Goal: Entertainment & Leisure: Consume media (video, audio)

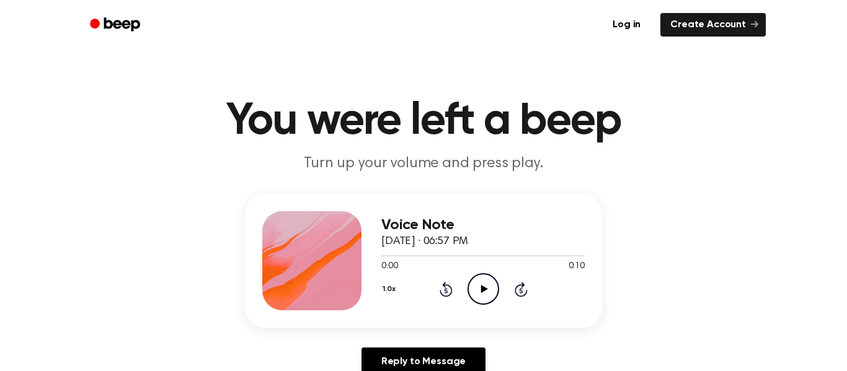
click at [482, 293] on icon "Play Audio" at bounding box center [484, 289] width 32 height 32
click at [486, 296] on icon "Play Audio" at bounding box center [484, 289] width 32 height 32
click at [474, 293] on icon "Play Audio" at bounding box center [484, 289] width 32 height 32
click at [476, 295] on icon "Play Audio" at bounding box center [484, 289] width 32 height 32
click at [482, 295] on icon "Play Audio" at bounding box center [484, 289] width 32 height 32
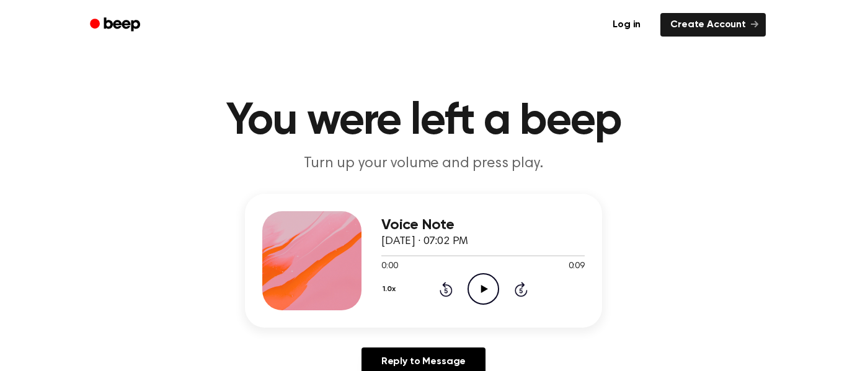
click at [488, 296] on icon "Play Audio" at bounding box center [484, 289] width 32 height 32
click at [491, 304] on icon "Play Audio" at bounding box center [484, 289] width 32 height 32
click at [469, 288] on icon "Play Audio" at bounding box center [484, 289] width 32 height 32
click at [475, 291] on icon "Play Audio" at bounding box center [484, 289] width 32 height 32
